Goal: Task Accomplishment & Management: Use online tool/utility

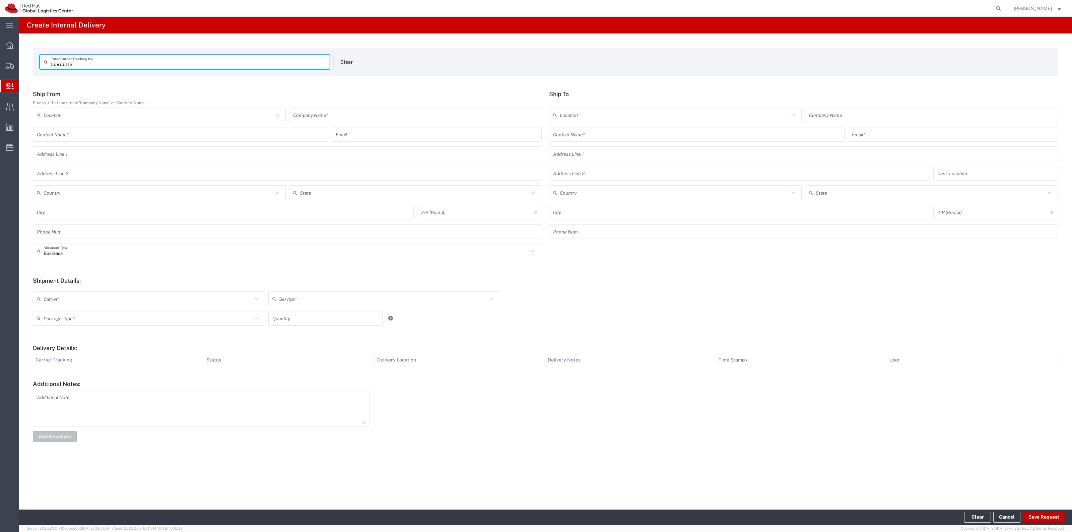
type input "56966112"
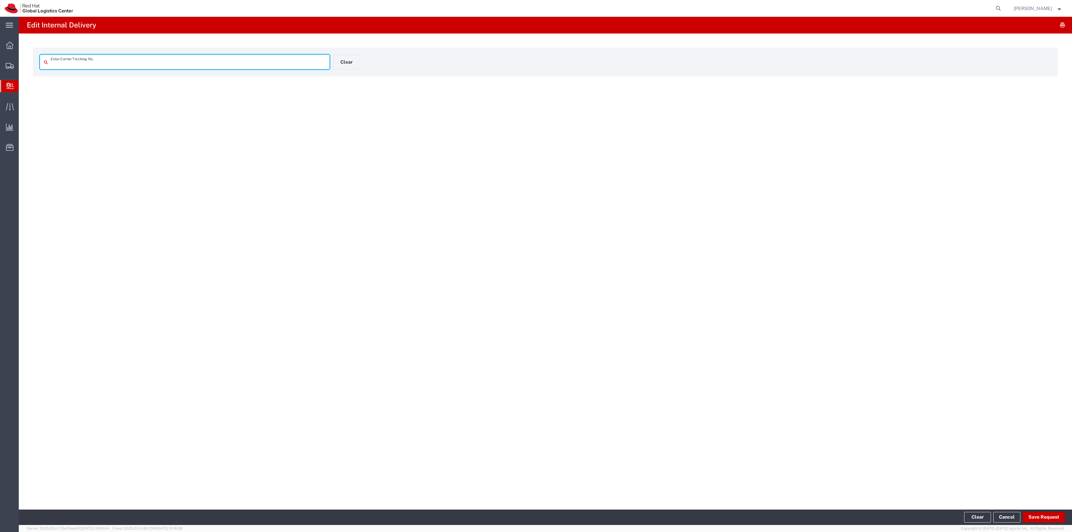
type input "56966112"
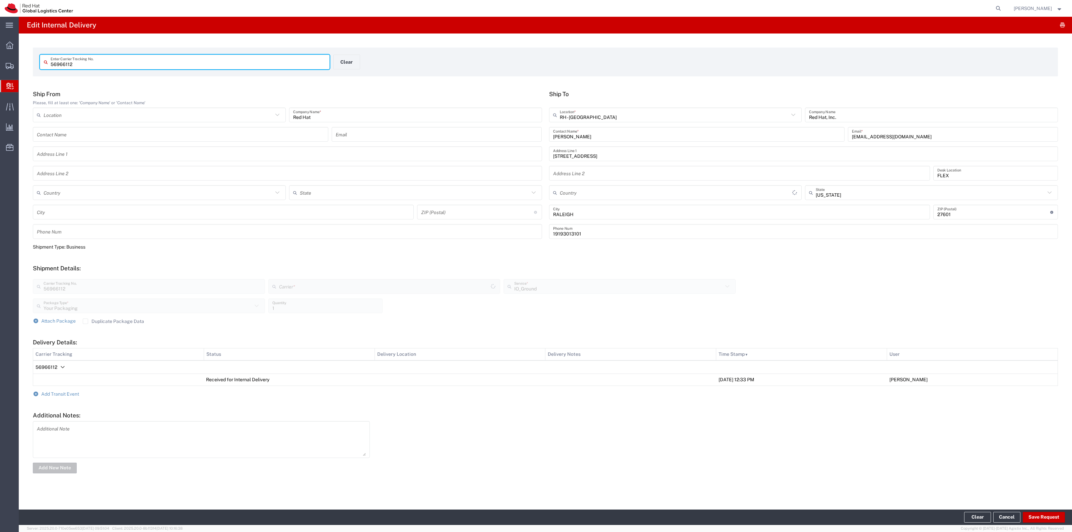
type input "[GEOGRAPHIC_DATA]"
type input "Interoffice"
click at [74, 390] on form "Ship From Please, fill at least one: 'Company Name' or 'Contact Name' Location …" at bounding box center [546, 282] width 1026 height 384
click at [73, 393] on span "Add Transit Event" at bounding box center [60, 393] width 38 height 5
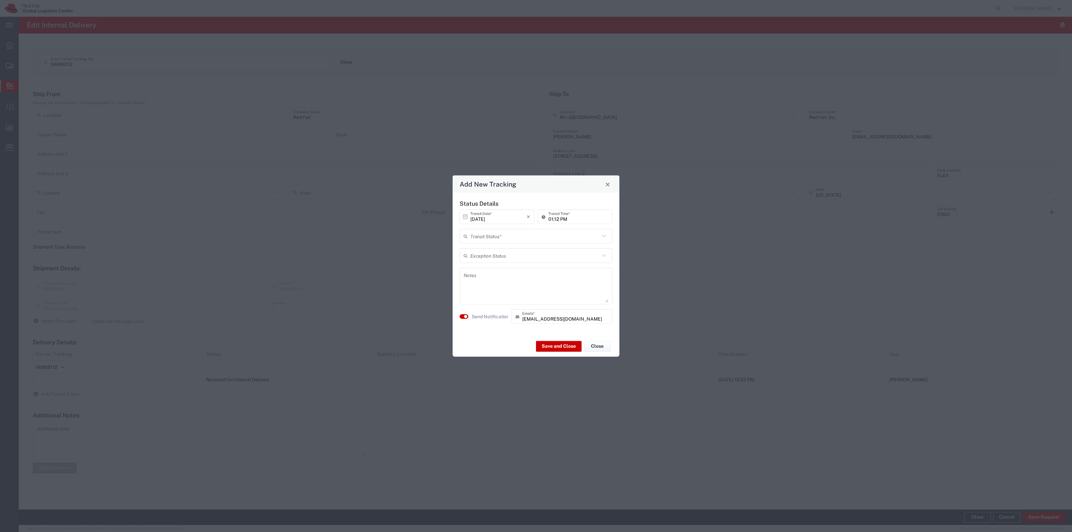
click at [510, 241] on input "text" at bounding box center [535, 236] width 129 height 12
click at [498, 283] on span "Shipment On-Hold" at bounding box center [535, 284] width 151 height 10
type input "Shipment On-Hold"
click at [542, 351] on button "Save and Close" at bounding box center [559, 346] width 46 height 11
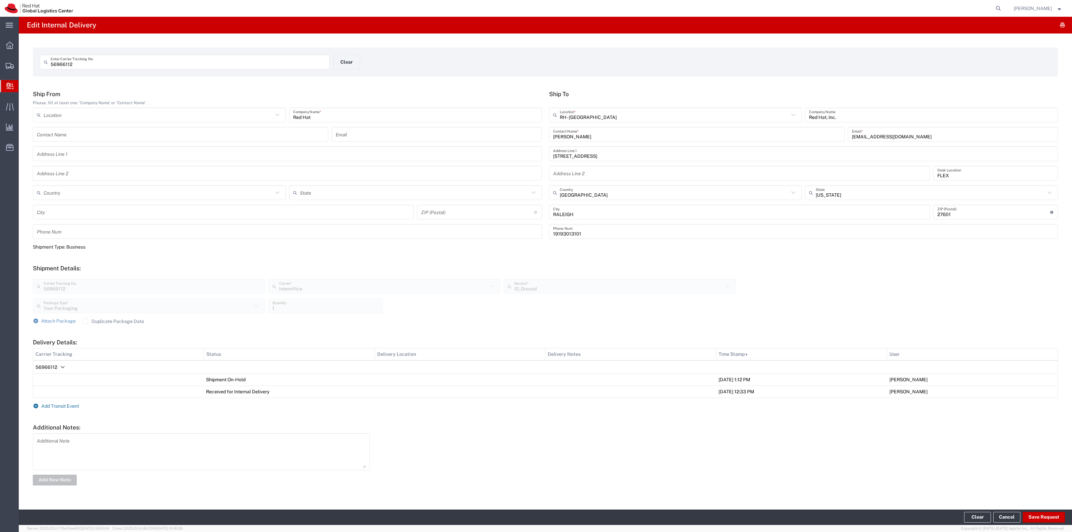
click at [62, 404] on span "Add Transit Event" at bounding box center [60, 406] width 38 height 5
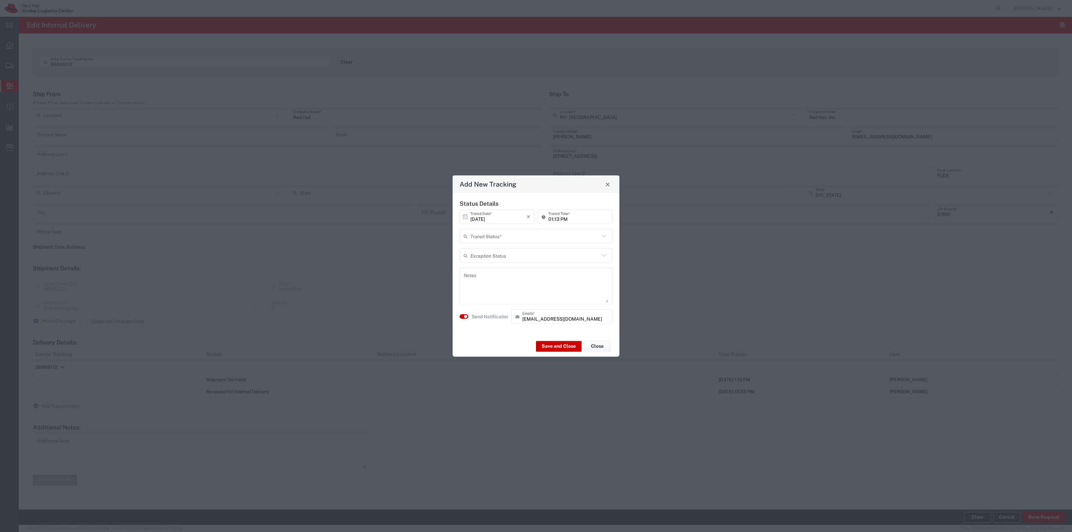
click at [501, 244] on div "Status Details [DATE] × Transit Date * Cancel Apply 01:13 PM Transit Time * Tra…" at bounding box center [536, 264] width 160 height 129
click at [505, 239] on input "text" at bounding box center [535, 236] width 129 height 12
click at [496, 287] on span "Shipment On-Hold" at bounding box center [535, 284] width 151 height 10
type input "Shipment On-Hold"
click at [545, 341] on button "Save and Close" at bounding box center [559, 346] width 46 height 11
